Goal: Find specific page/section: Find specific page/section

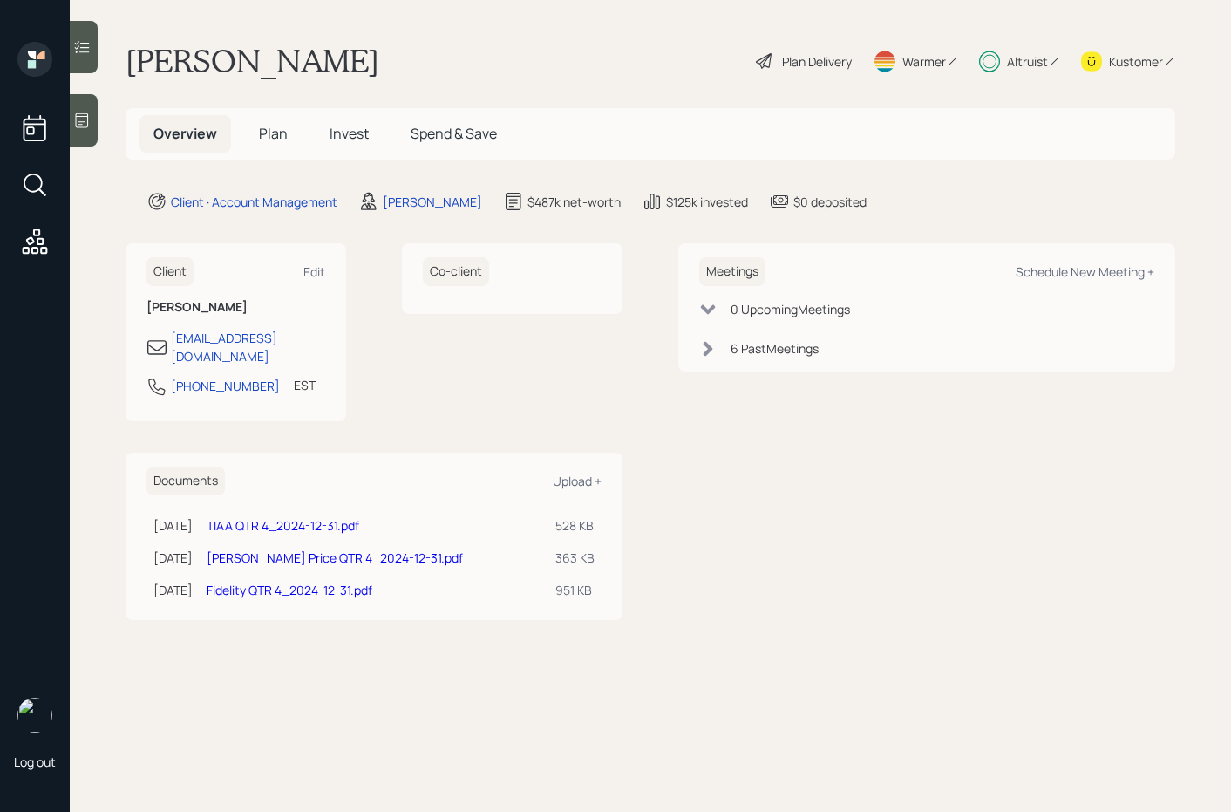
click at [82, 47] on icon at bounding box center [82, 47] width 15 height 12
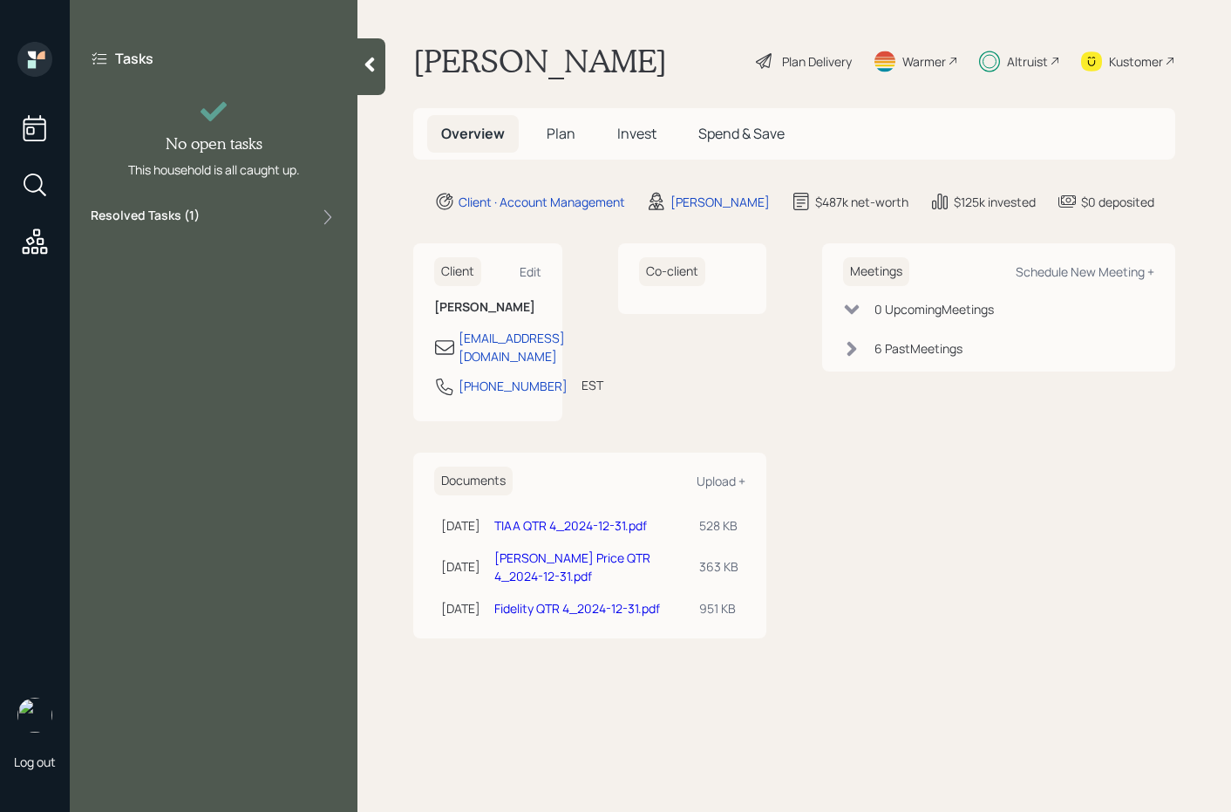
click at [171, 210] on label "Resolved Tasks ( 1 )" at bounding box center [145, 217] width 109 height 21
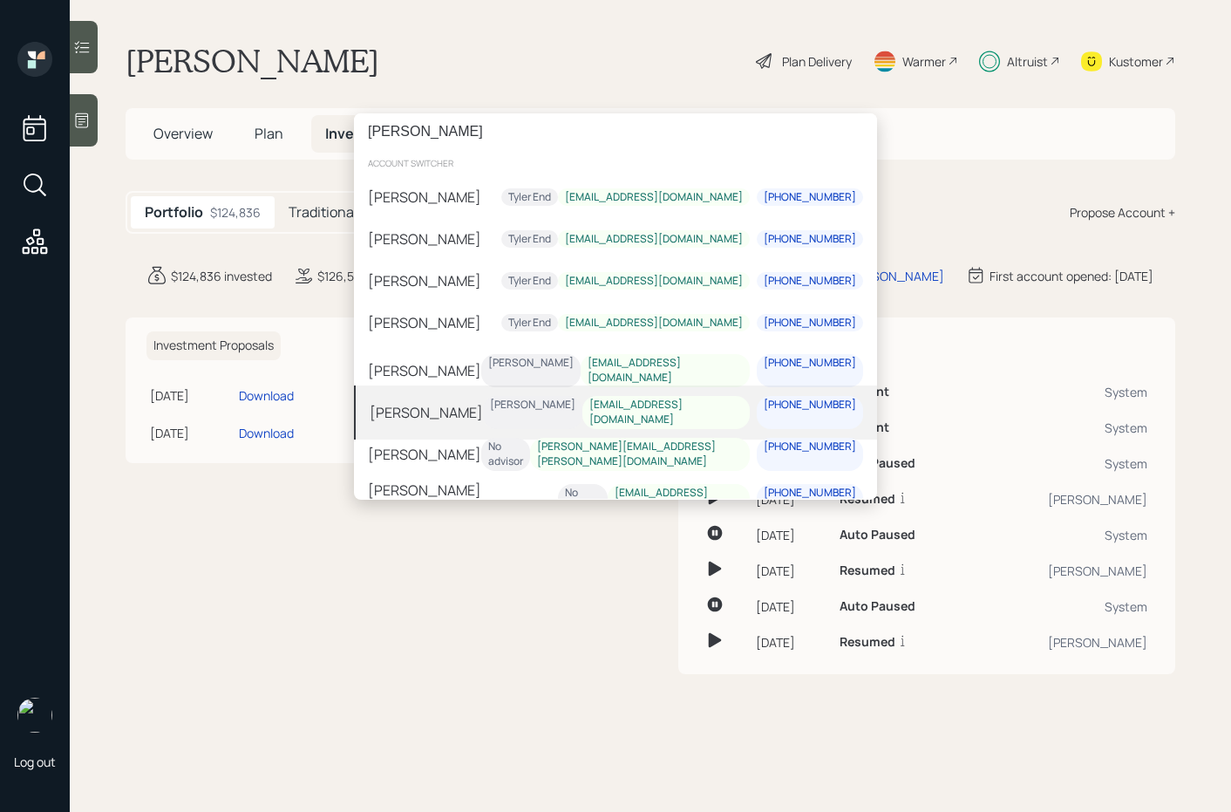
type input "[PERSON_NAME]"
click at [493, 412] on div "[PERSON_NAME] [PERSON_NAME] [EMAIL_ADDRESS][DOMAIN_NAME] [PHONE_NUMBER]" at bounding box center [615, 412] width 523 height 54
